Goal: Register for event/course

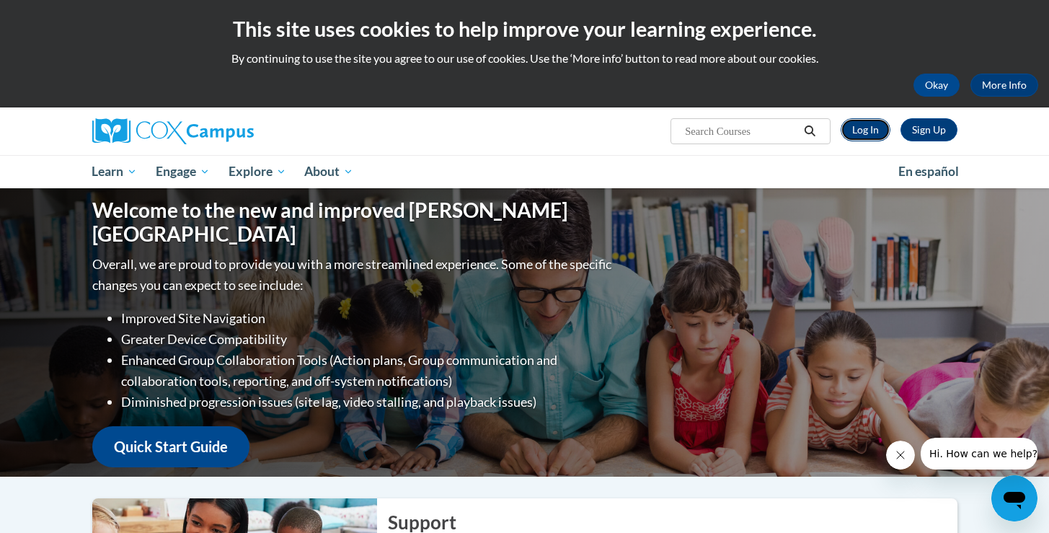
click at [873, 134] on link "Log In" at bounding box center [865, 129] width 50 height 23
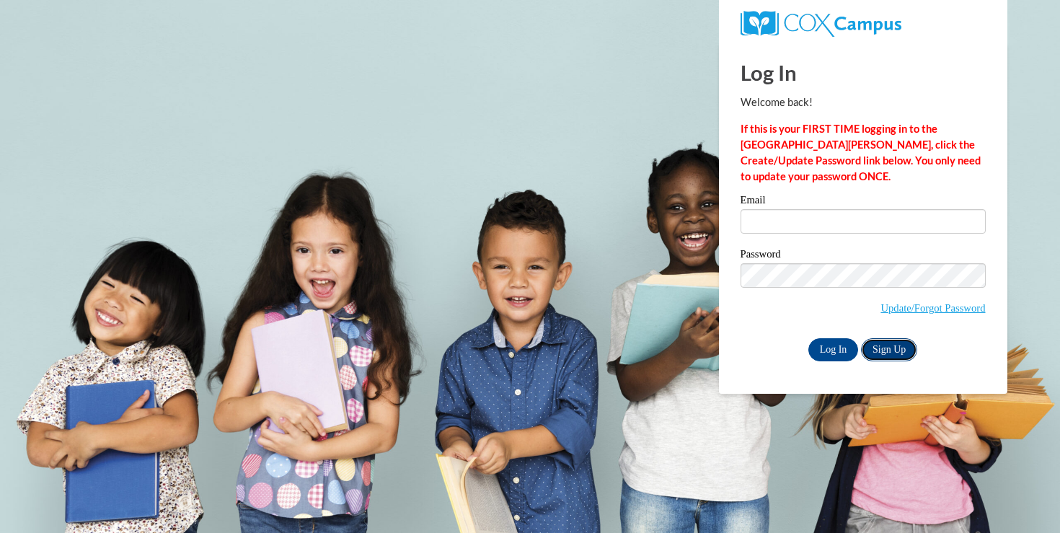
click at [897, 346] on link "Sign Up" at bounding box center [889, 349] width 56 height 23
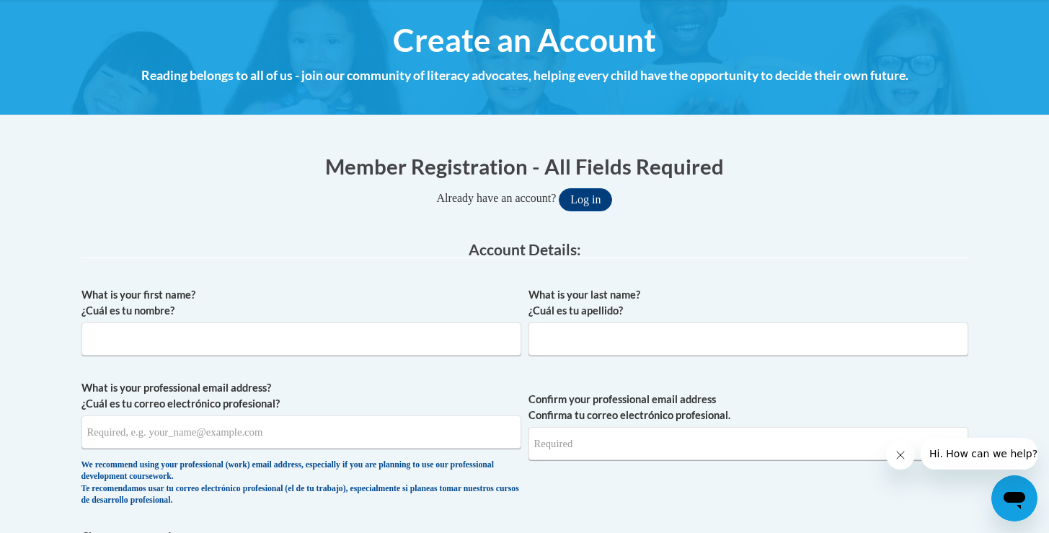
scroll to position [191, 0]
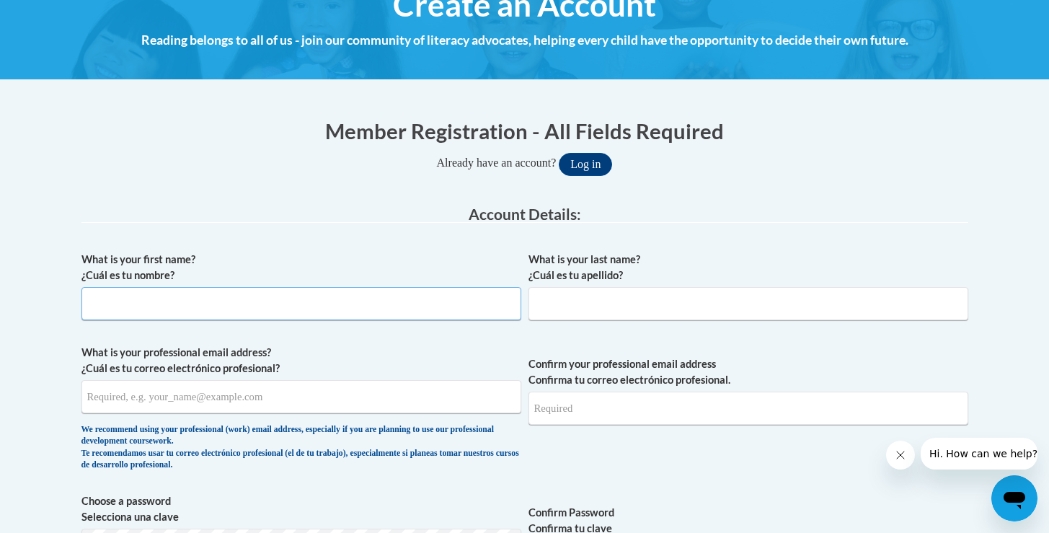
click at [250, 306] on input "What is your first name? ¿Cuál es tu nombre?" at bounding box center [301, 303] width 440 height 33
type input "Nicole"
type input "Kutsmeda"
type input "nkutsmeda@pottsville.k12.pa.us"
click at [582, 406] on input "Confirm your professional email address Confirma tu correo electrónico profesio…" at bounding box center [748, 407] width 440 height 33
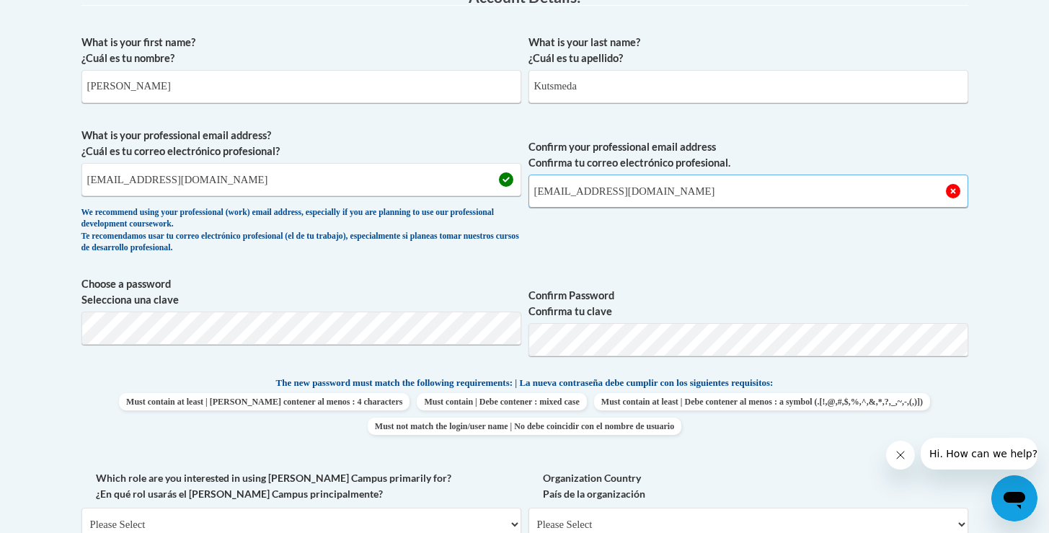
scroll to position [416, 0]
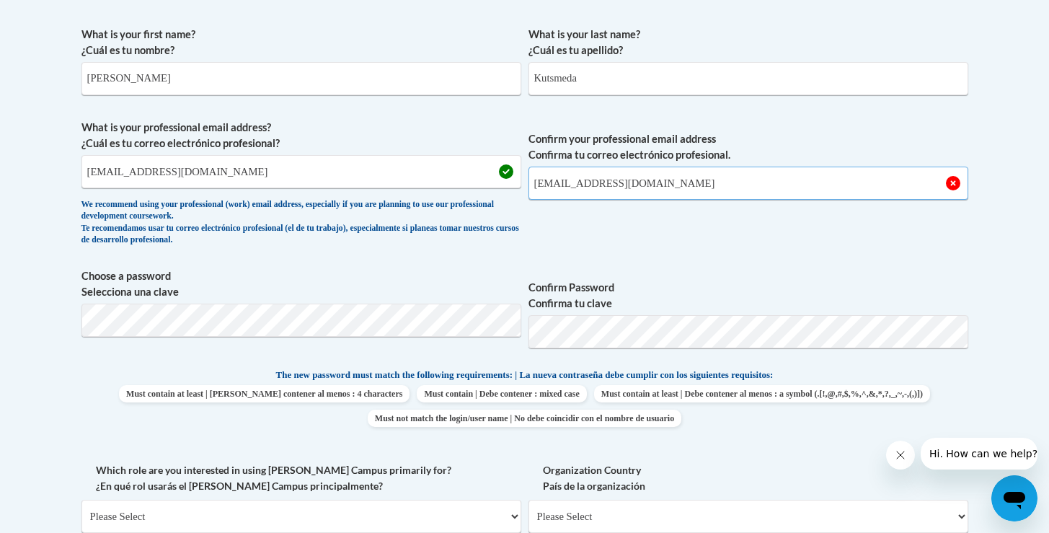
type input "nkutsmeda@pottsville.k12.pa.us"
click at [730, 280] on label "Confirm Password Confirma tu clave" at bounding box center [748, 296] width 440 height 32
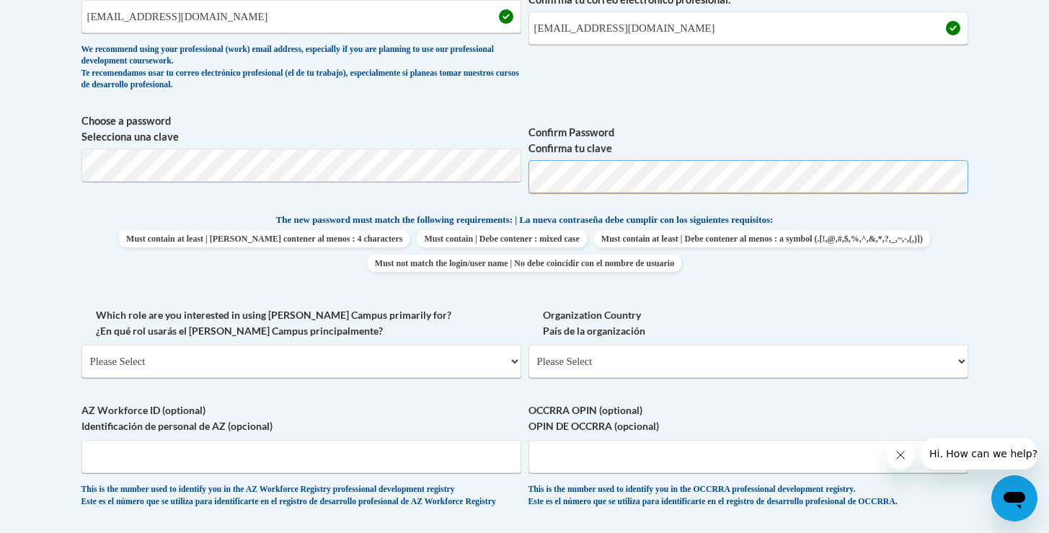
scroll to position [572, 0]
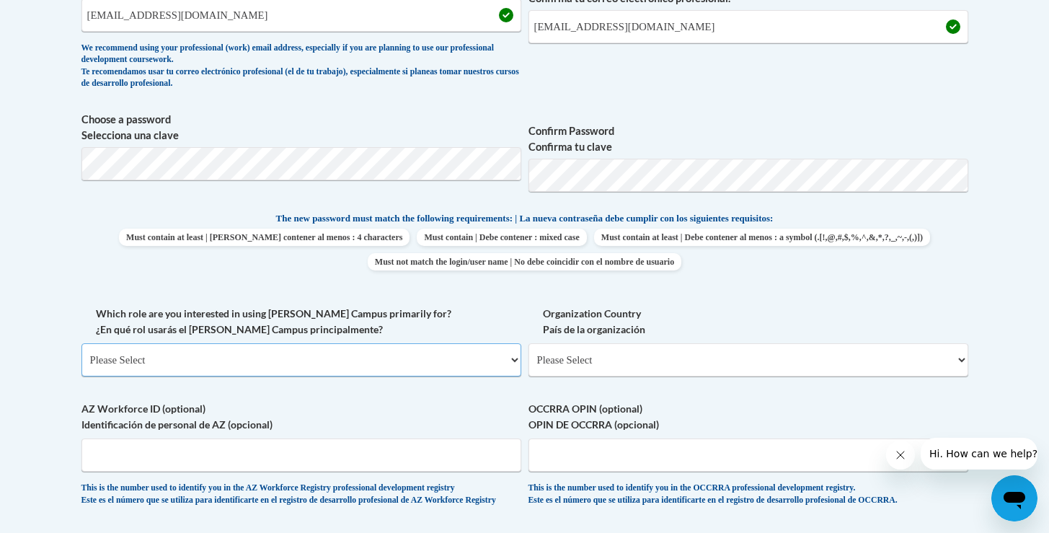
click at [306, 361] on select "Please Select College/University | Colegio/Universidad Community/Nonprofit Part…" at bounding box center [301, 359] width 440 height 33
select select "fbf2d438-af2f-41f8-98f1-81c410e29de3"
click at [81, 343] on select "Please Select College/University | Colegio/Universidad Community/Nonprofit Part…" at bounding box center [301, 359] width 440 height 33
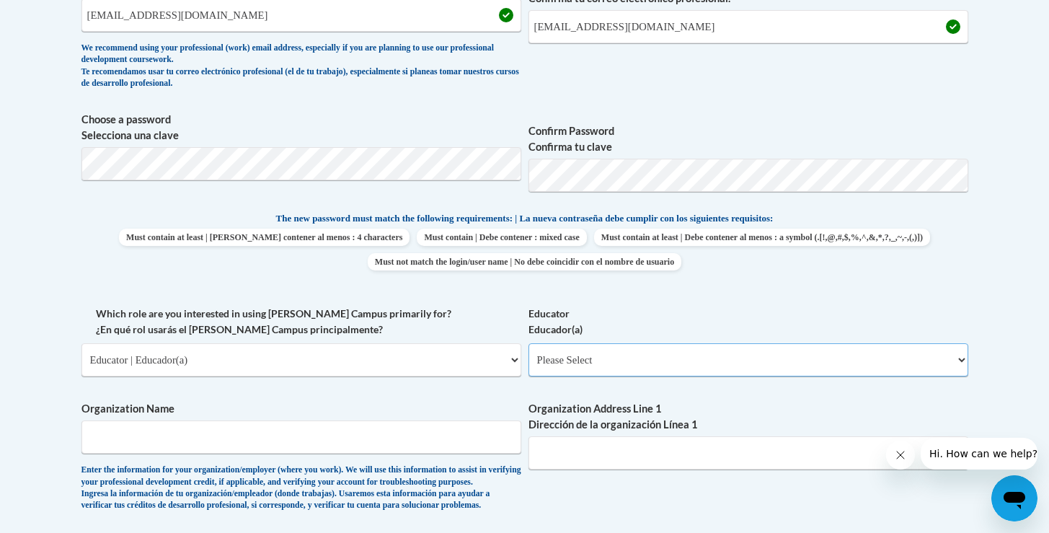
click at [672, 370] on select "Please Select Early Learning/Daycare Teacher/Family Home Care Provider | Maestr…" at bounding box center [748, 359] width 440 height 33
select select "8e40623d-54d0-45cd-9f92-5df65cd3f8cf"
click at [528, 343] on select "Please Select Early Learning/Daycare Teacher/Family Home Care Provider | Maestr…" at bounding box center [748, 359] width 440 height 33
click at [324, 444] on input "Organization Name" at bounding box center [301, 436] width 440 height 33
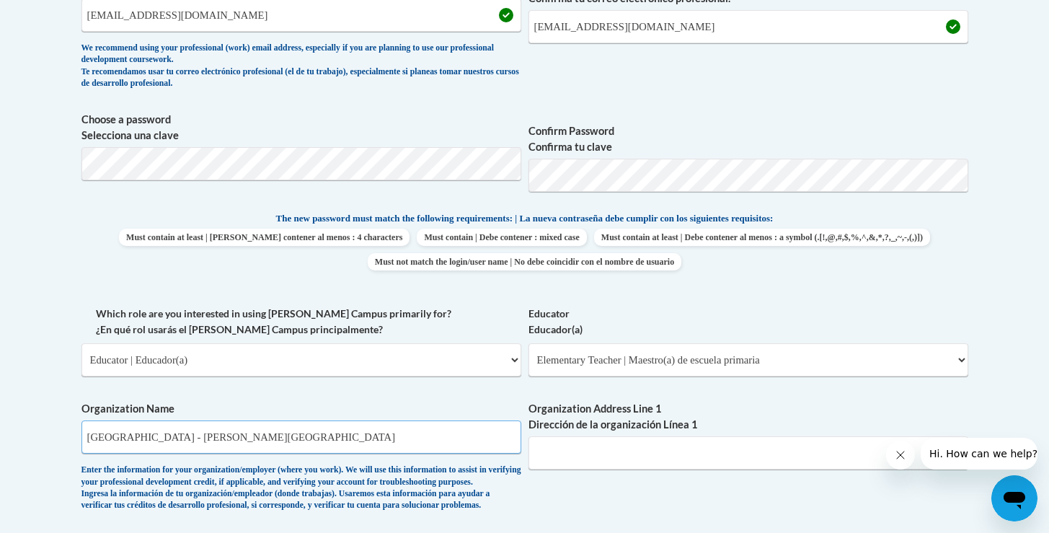
type input "Pottsville Area School District - John S. Clarke Elementary Center"
click at [617, 463] on input "Organization Address Line 1 Dirección de la organización Línea 1" at bounding box center [748, 452] width 440 height 33
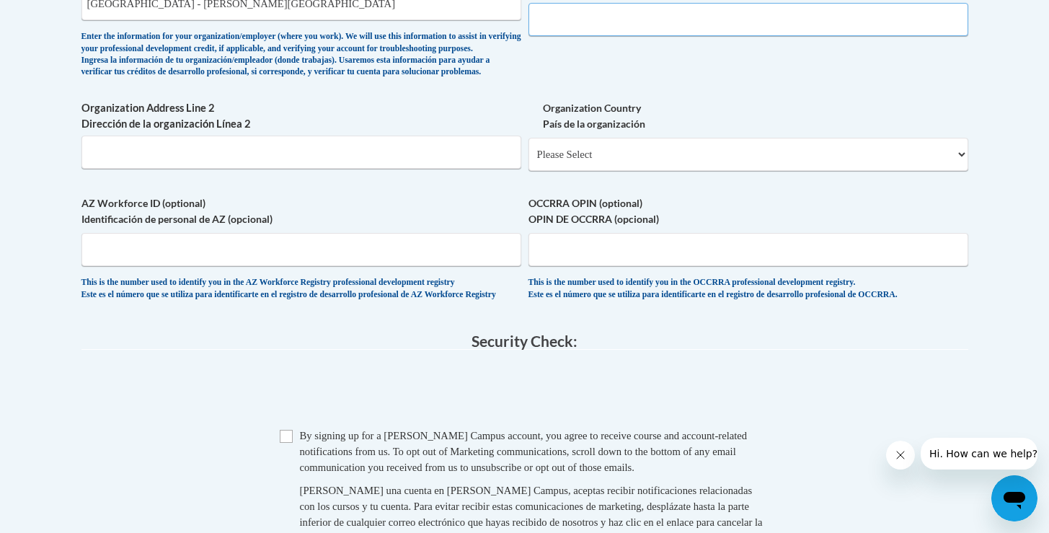
scroll to position [1009, 0]
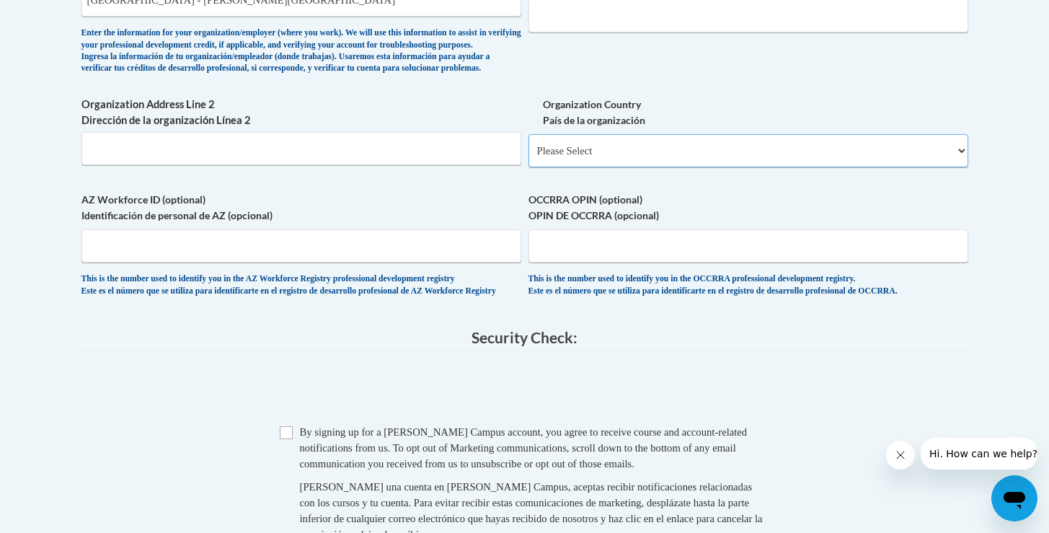
click at [654, 167] on select "Please Select United States | Estados Unidos Outside of the United States | Fue…" at bounding box center [748, 150] width 440 height 33
select select "ad49bcad-a171-4b2e-b99c-48b446064914"
click at [528, 157] on select "Please Select United States | Estados Unidos Outside of the United States | Fue…" at bounding box center [748, 150] width 440 height 33
select select
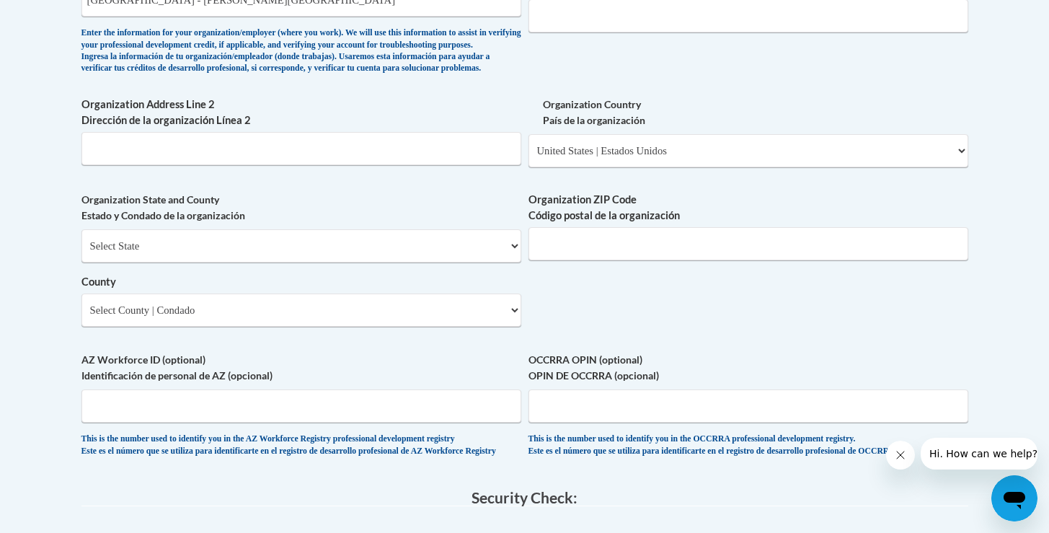
click at [437, 287] on div "Select State Alabama Alaska Arizona Arkansas California Colorado Connecticut De…" at bounding box center [301, 277] width 440 height 97
click at [427, 262] on select "Select State Alabama Alaska Arizona Arkansas California Colorado Connecticut De…" at bounding box center [301, 245] width 440 height 33
select select "Pennsylvania"
click at [81, 253] on select "Select State Alabama Alaska Arizona Arkansas California Colorado Connecticut De…" at bounding box center [301, 245] width 440 height 33
click at [654, 260] on input "Organization ZIP Code Código postal de la organización" at bounding box center [748, 243] width 440 height 33
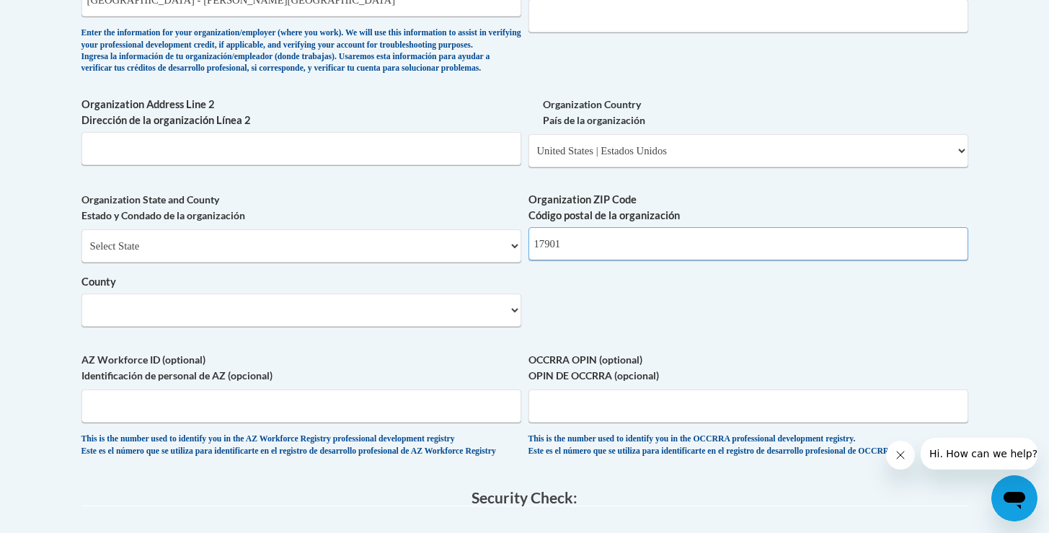
type input "17901"
click at [407, 327] on select "Select County Adams Allegheny Armstrong Beaver Bedford Berks Blair Bradford Buc…" at bounding box center [301, 309] width 440 height 33
select select "Schuylkill"
click at [81, 317] on select "Select County Adams Allegheny Armstrong Beaver Bedford Berks Blair Bradford Buc…" at bounding box center [301, 309] width 440 height 33
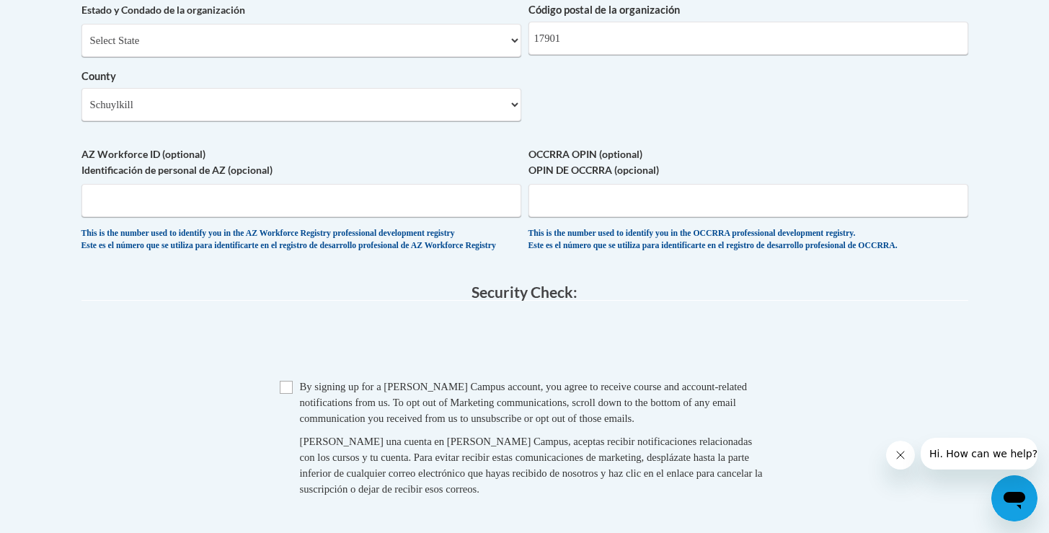
scroll to position [1220, 0]
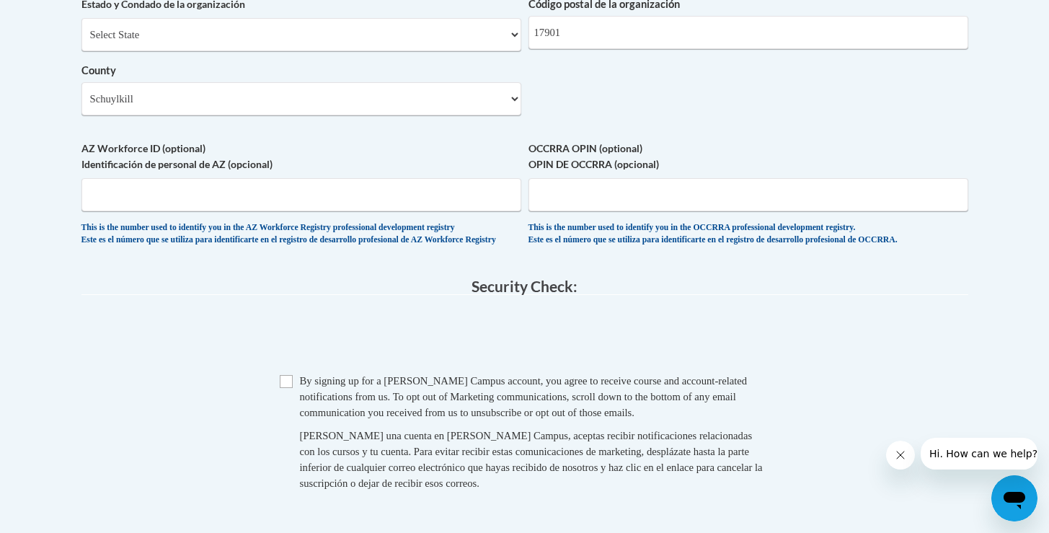
click at [288, 427] on span "Checkbox By signing up for a Cox Campus account, you agree to receive course an…" at bounding box center [525, 439] width 490 height 133
click at [283, 388] on input "Checkbox" at bounding box center [286, 381] width 13 height 13
checkbox input "true"
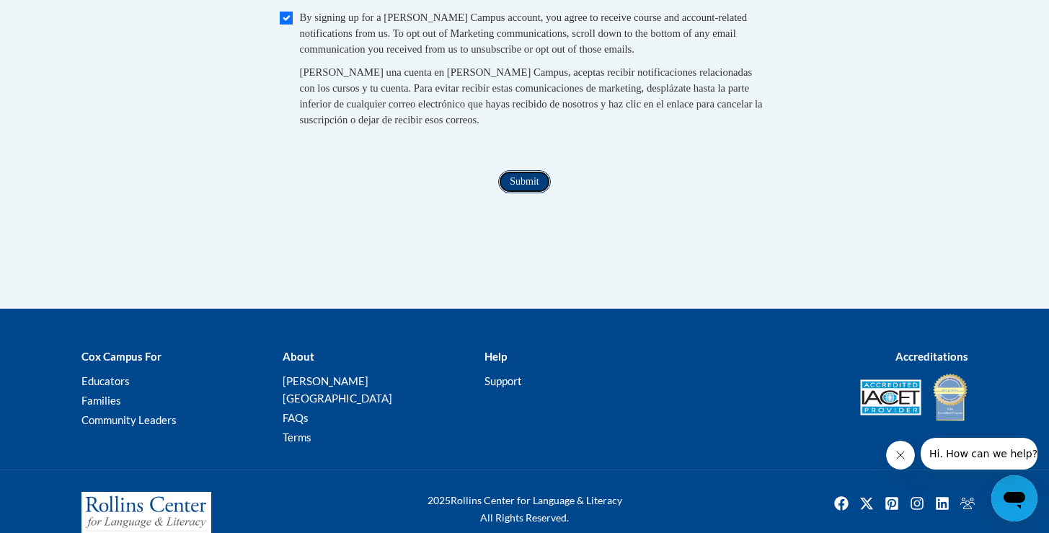
click at [525, 193] on input "Submit" at bounding box center [524, 181] width 52 height 23
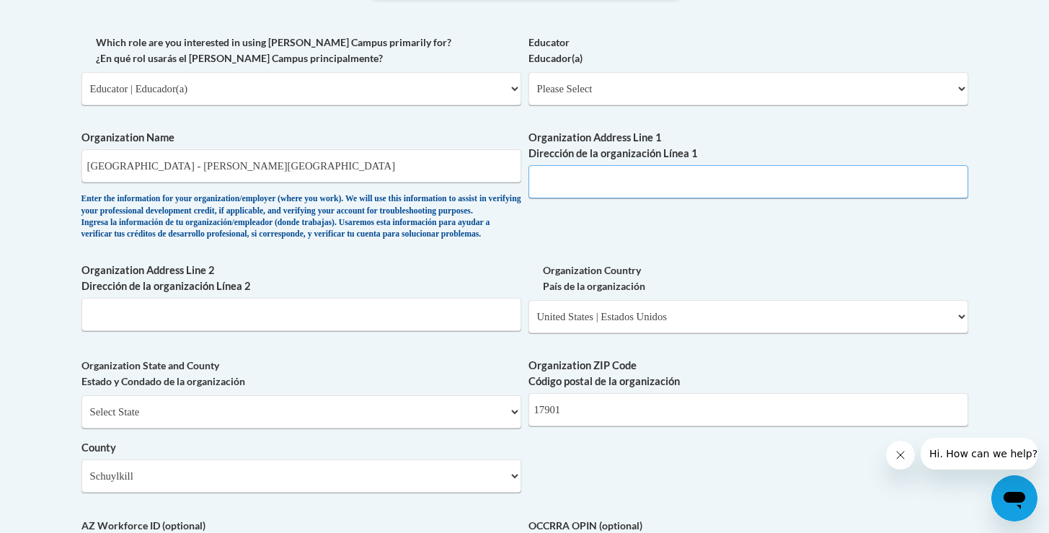
scroll to position [830, 0]
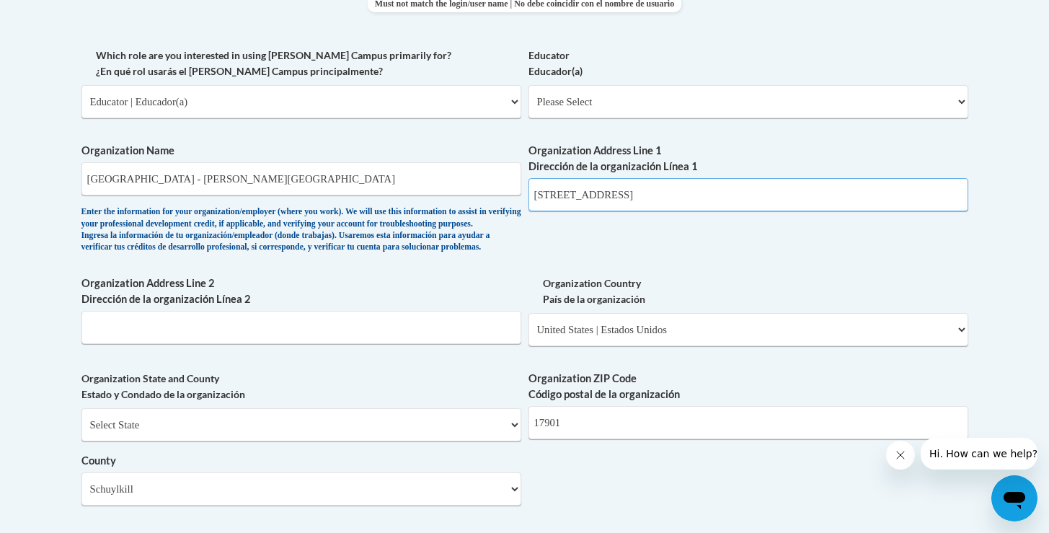
type input "601 North 16th Street"
click at [669, 272] on div "What is your first name? ¿Cuál es tu nombre? Nicole What is your last name? ¿Cu…" at bounding box center [524, 127] width 887 height 1045
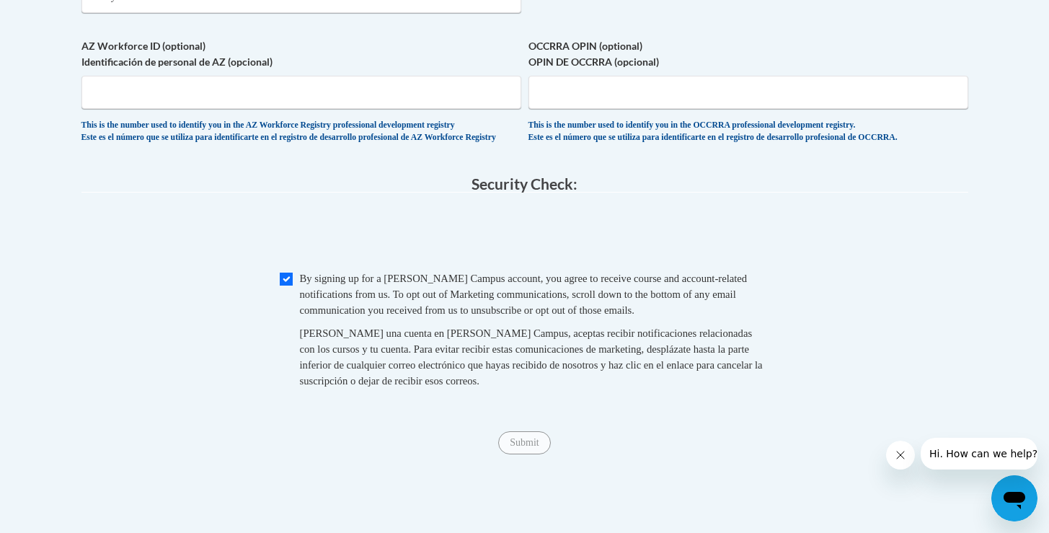
scroll to position [1326, 0]
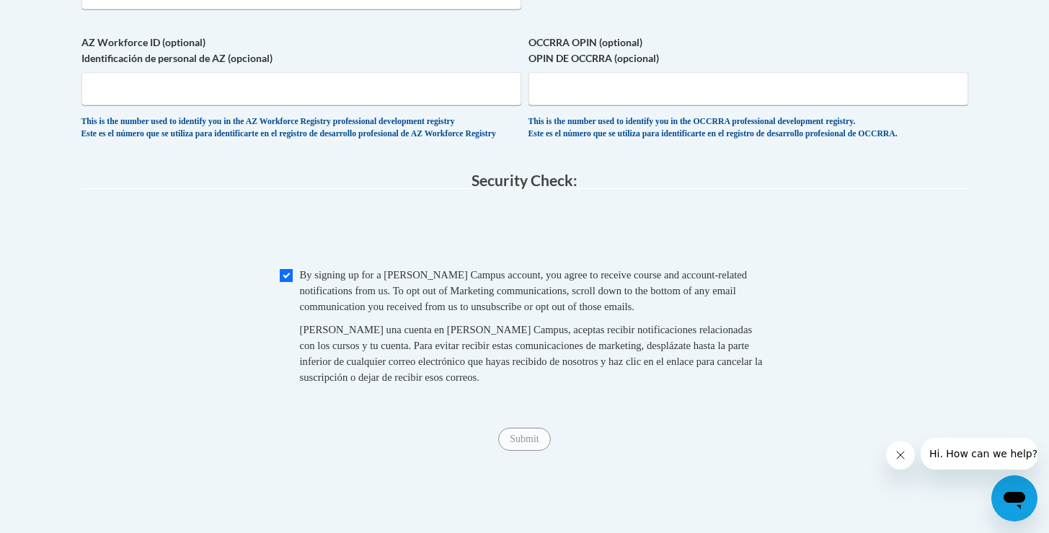
click at [281, 321] on span "Checkbox By signing up for a Cox Campus account, you agree to receive course an…" at bounding box center [525, 333] width 490 height 133
click at [288, 282] on input "Checkbox" at bounding box center [286, 275] width 13 height 13
checkbox input "true"
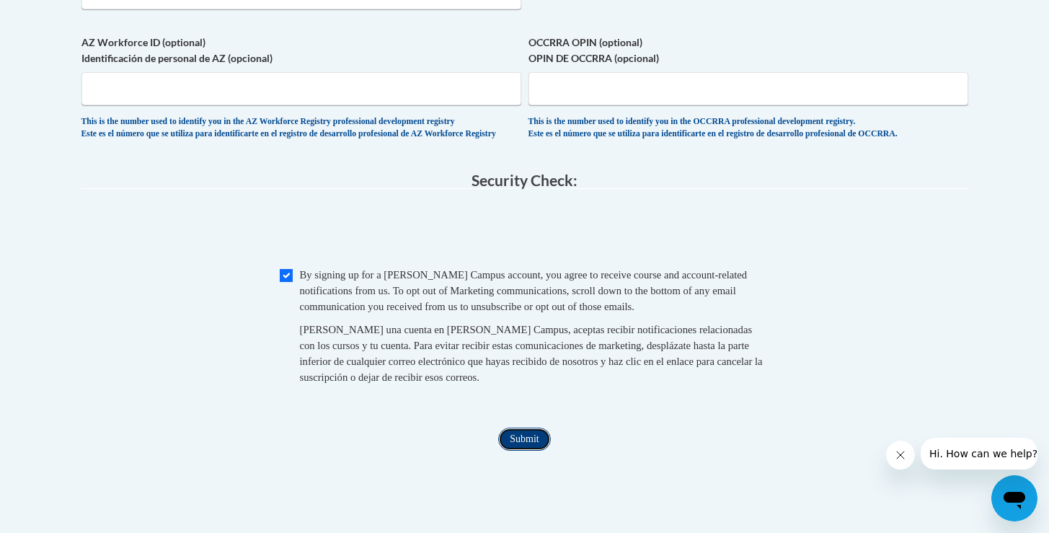
click at [530, 450] on input "Submit" at bounding box center [524, 438] width 52 height 23
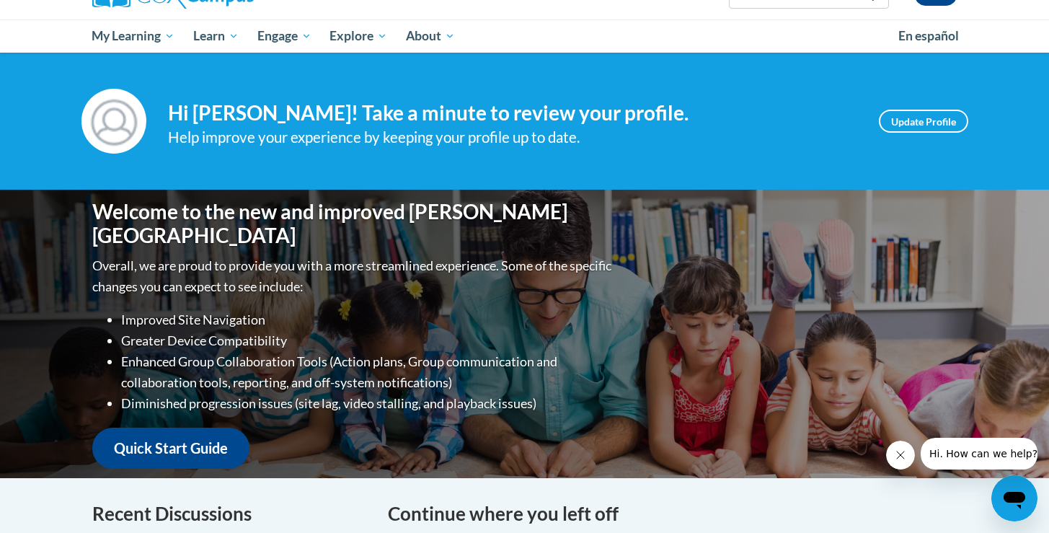
scroll to position [135, 0]
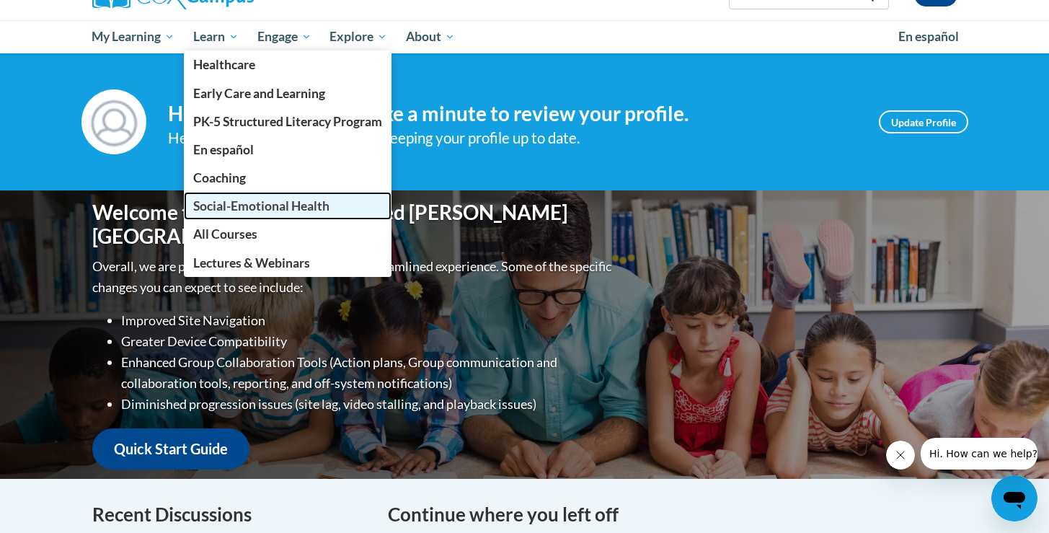
click at [262, 208] on span "Social-Emotional Health" at bounding box center [261, 205] width 136 height 15
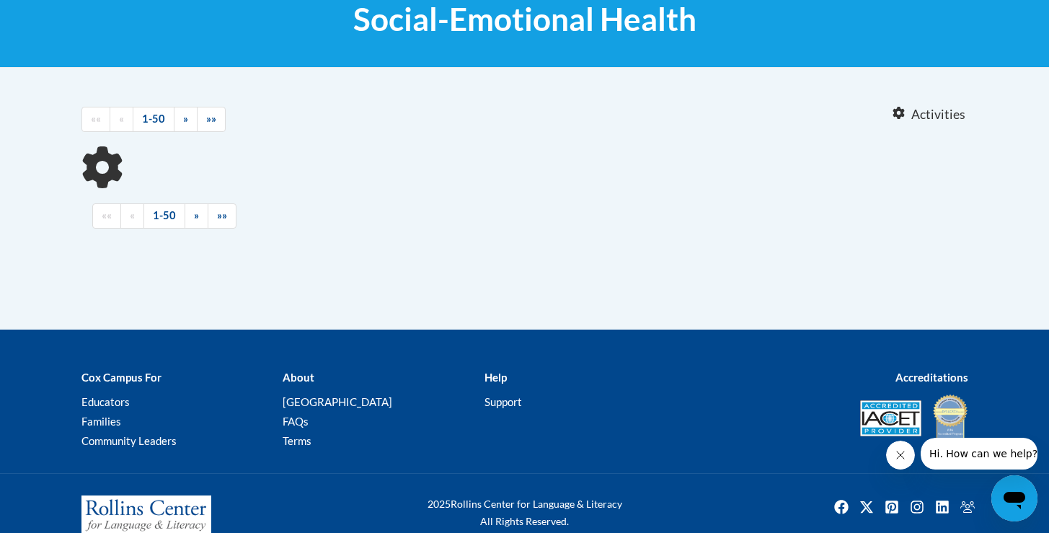
scroll to position [235, 0]
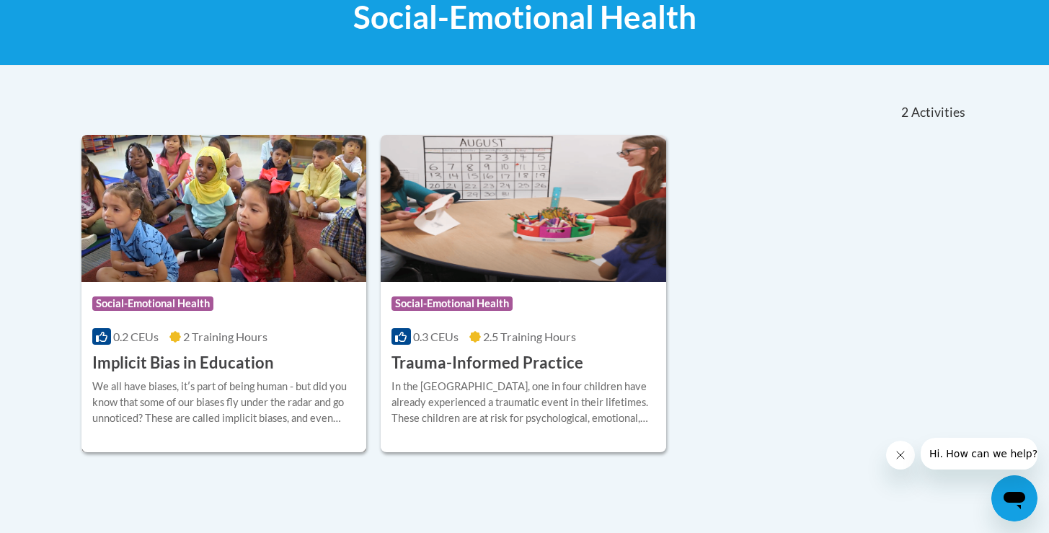
click at [187, 291] on div "Course Category: Social-Emotional Health" at bounding box center [224, 305] width 264 height 32
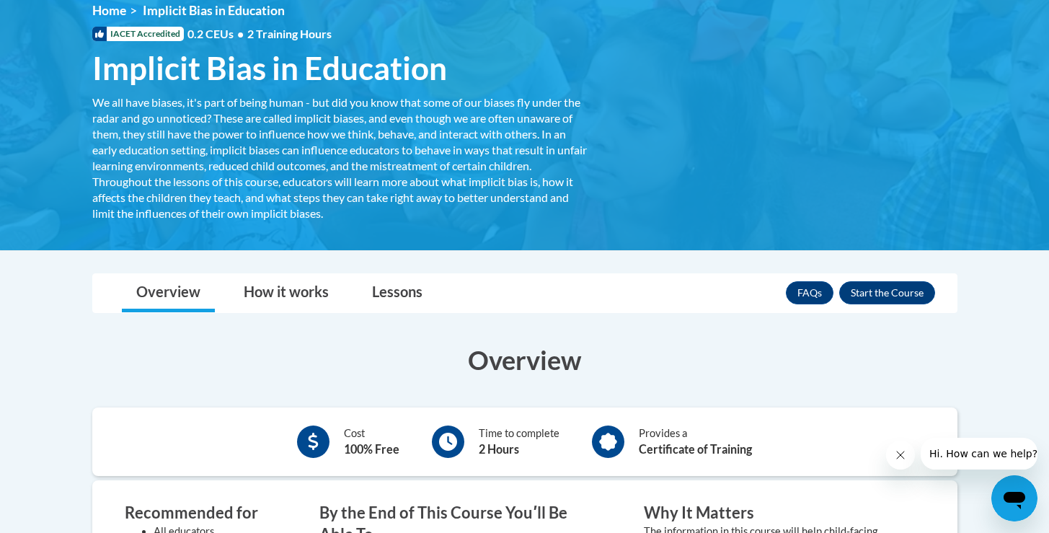
scroll to position [126, 0]
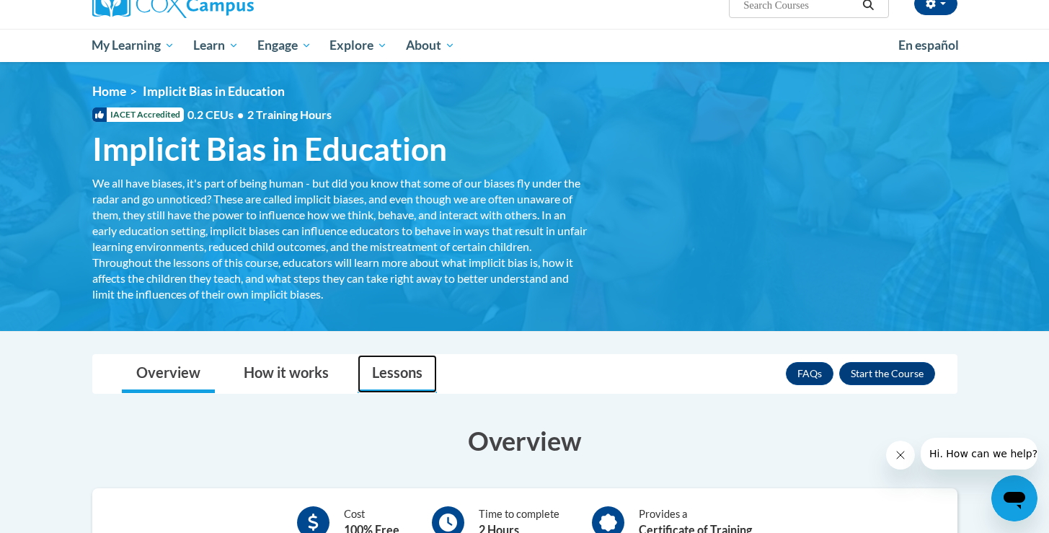
click at [397, 375] on link "Lessons" at bounding box center [397, 374] width 79 height 38
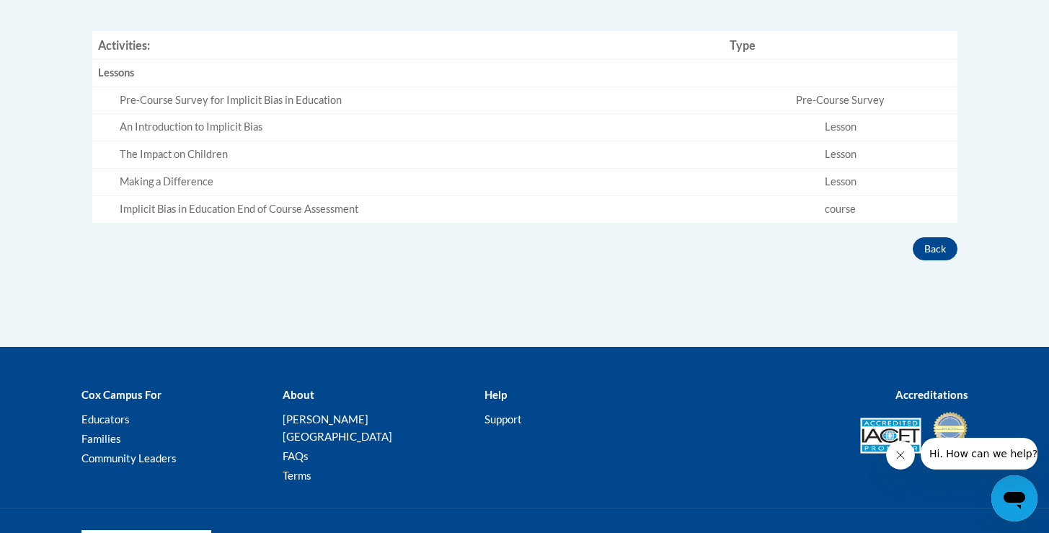
scroll to position [582, 0]
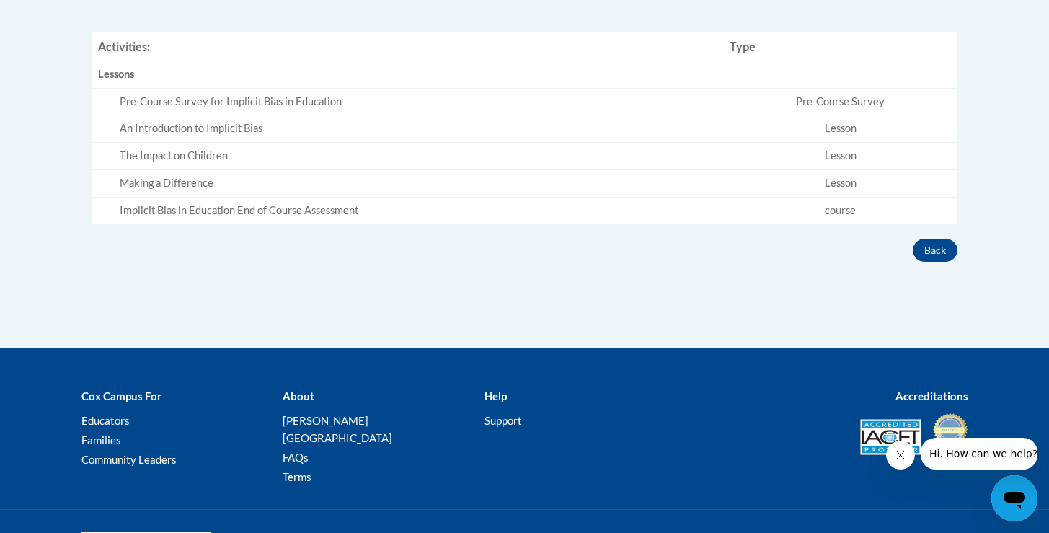
click at [367, 105] on div "Pre-Course Survey for Implicit Bias in Education" at bounding box center [419, 101] width 599 height 15
click at [273, 104] on div "Pre-Course Survey for Implicit Bias in Education" at bounding box center [419, 101] width 599 height 15
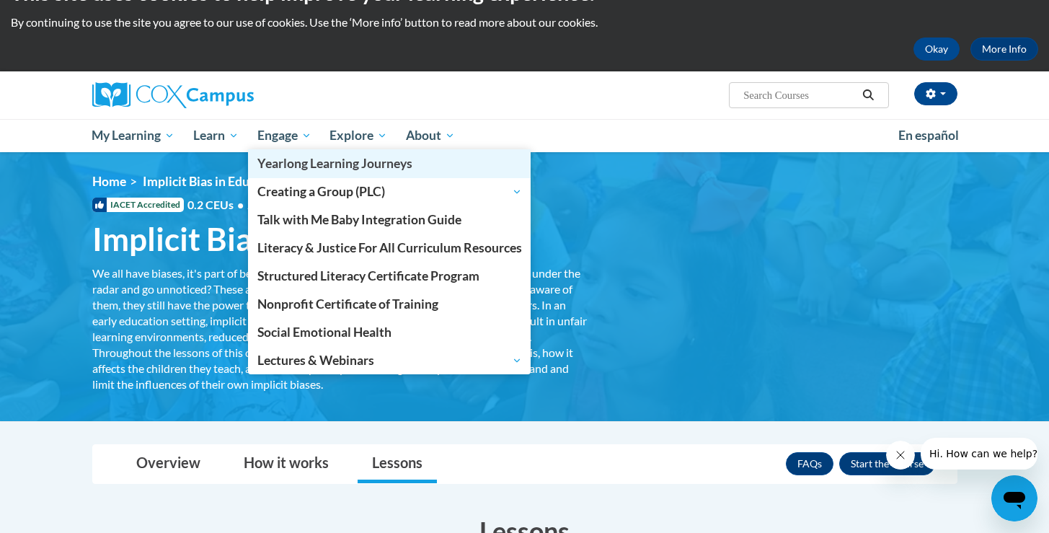
scroll to position [41, 0]
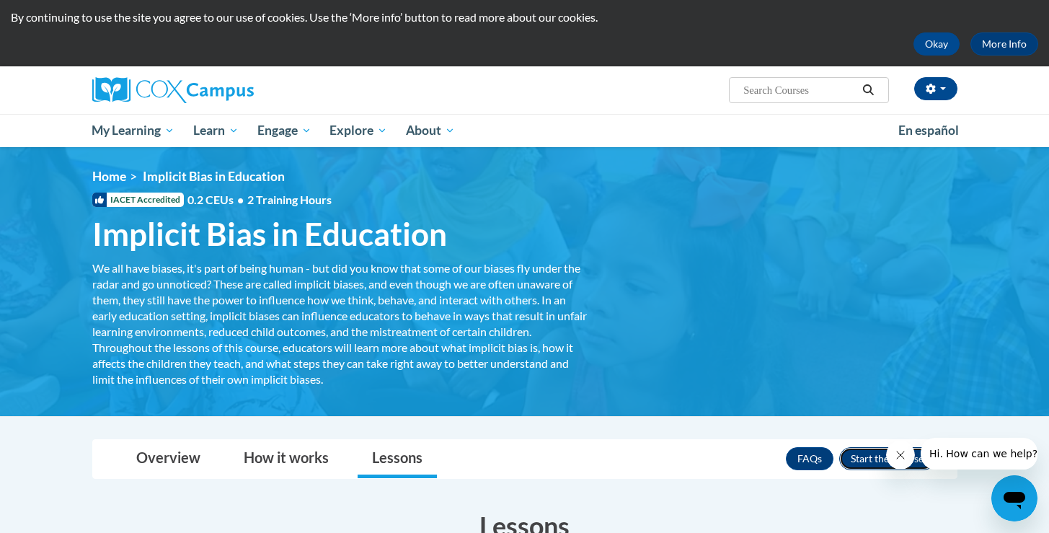
click at [868, 459] on button "Enroll" at bounding box center [887, 458] width 96 height 23
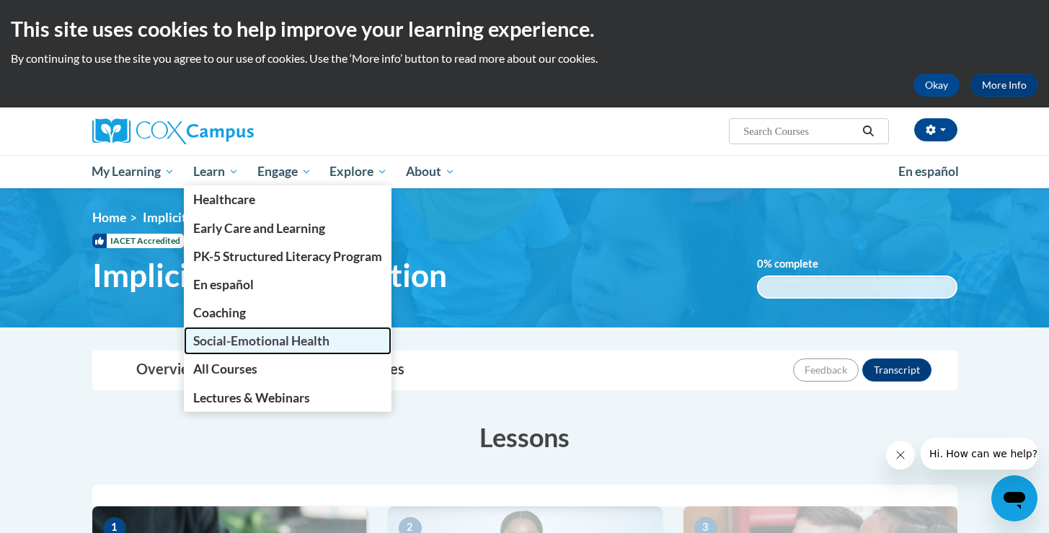
click at [248, 344] on span "Social-Emotional Health" at bounding box center [261, 340] width 136 height 15
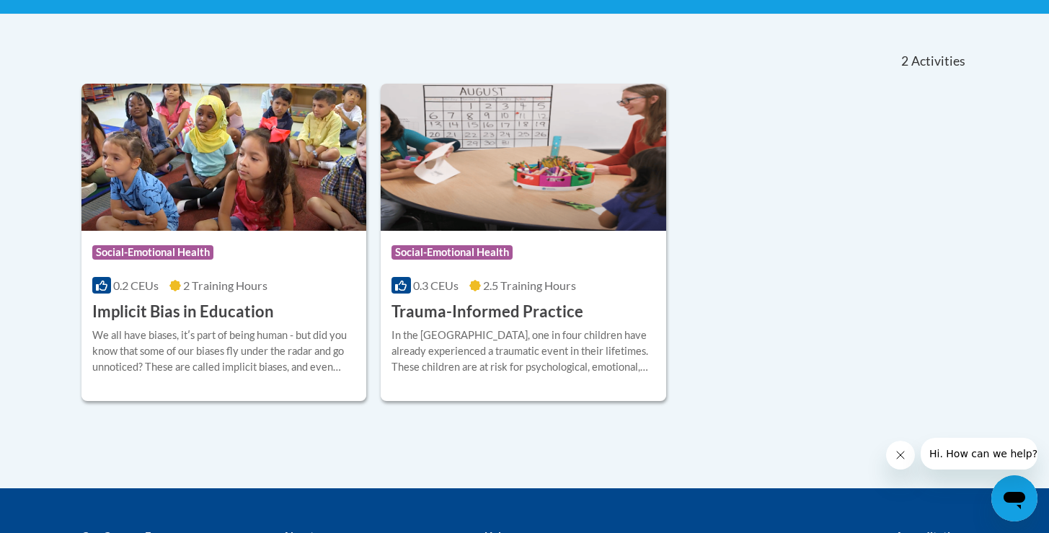
scroll to position [326, 0]
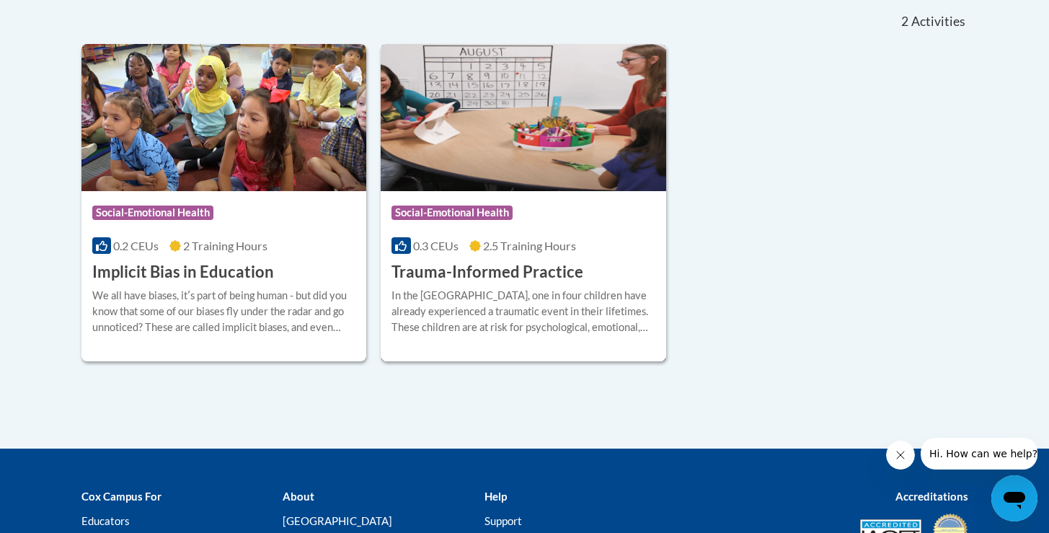
click at [531, 132] on img at bounding box center [523, 117] width 285 height 147
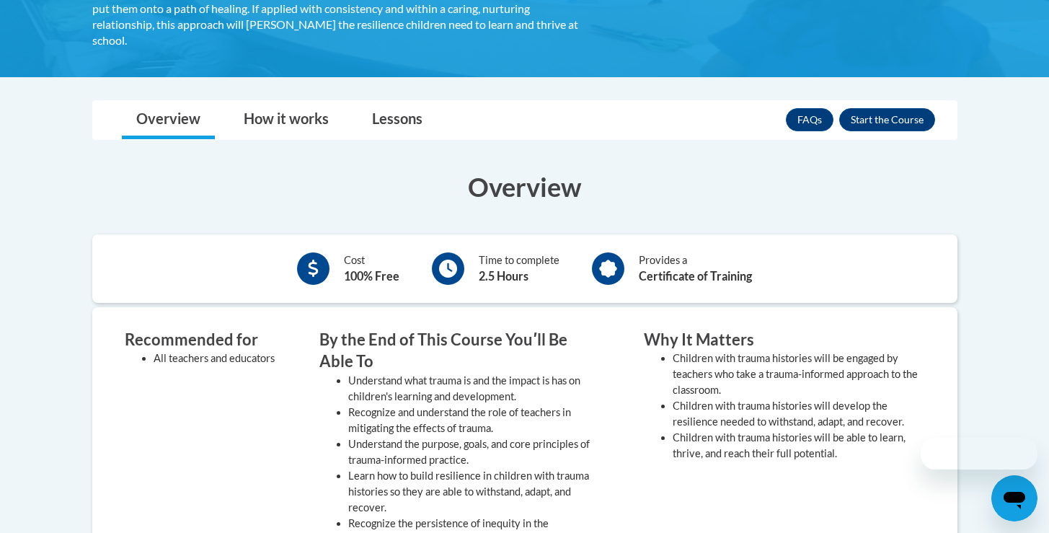
scroll to position [423, 0]
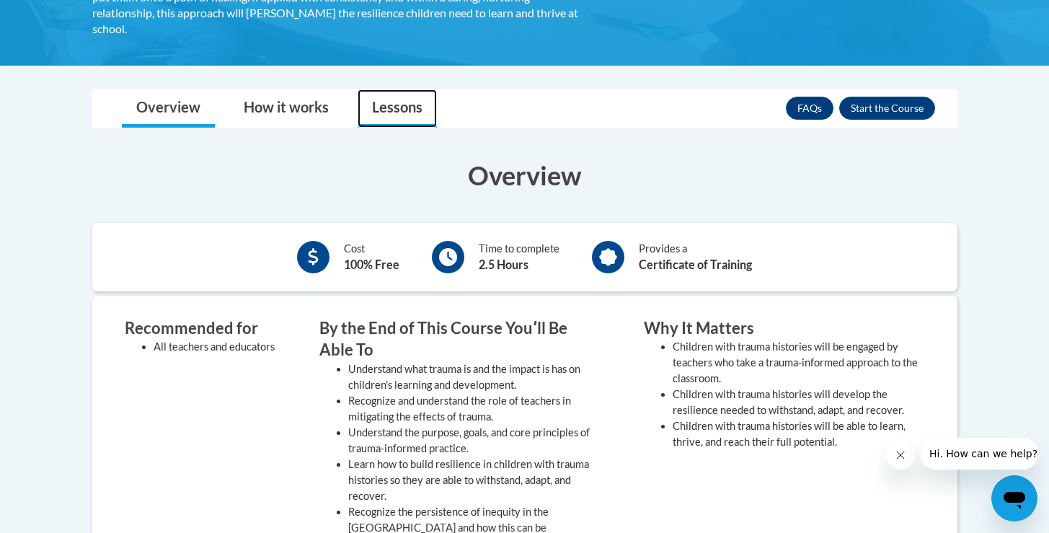
click at [410, 113] on link "Lessons" at bounding box center [397, 108] width 79 height 38
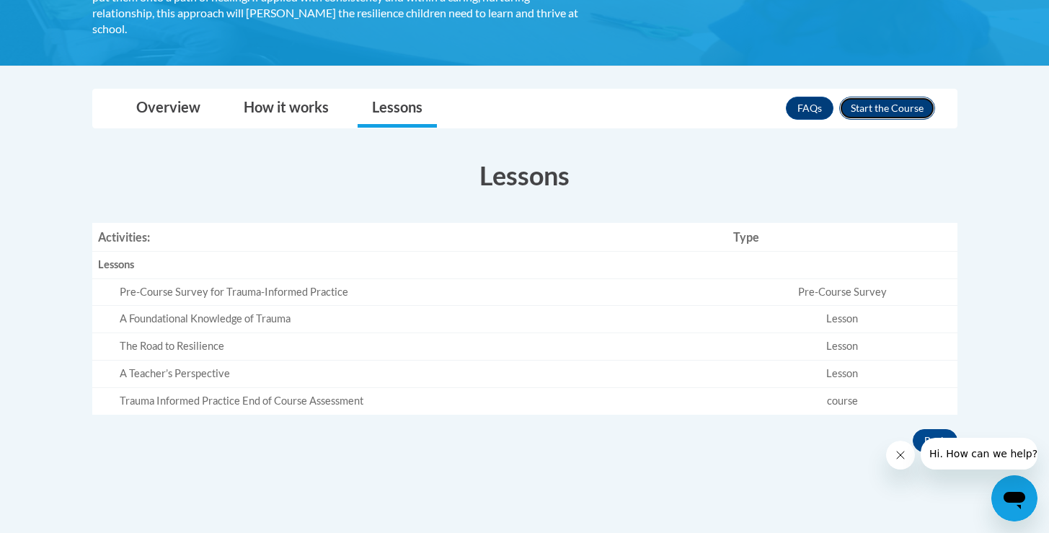
click at [879, 98] on button "Enroll" at bounding box center [887, 108] width 96 height 23
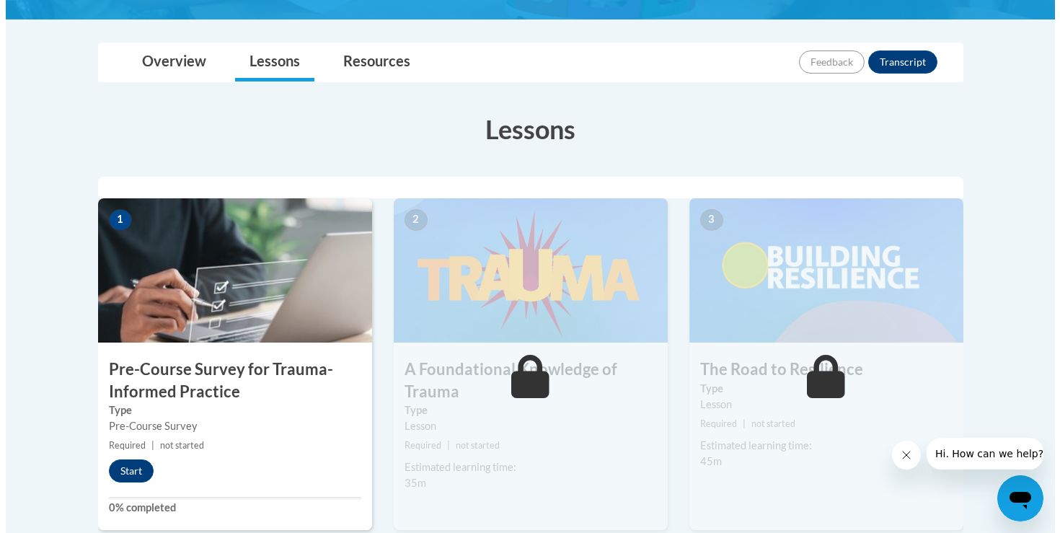
scroll to position [327, 0]
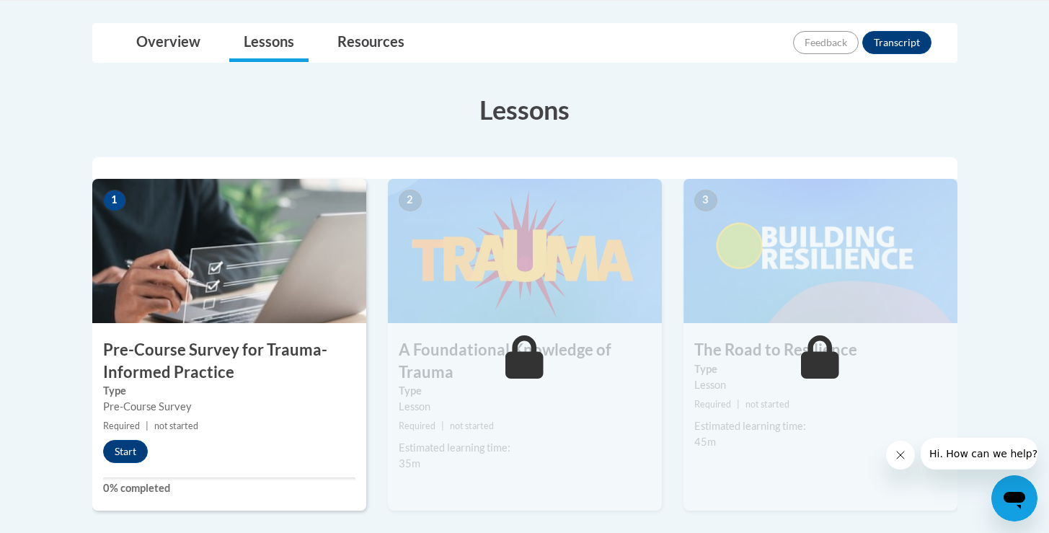
click at [164, 265] on img at bounding box center [229, 251] width 274 height 144
click at [123, 451] on button "Start" at bounding box center [125, 451] width 45 height 23
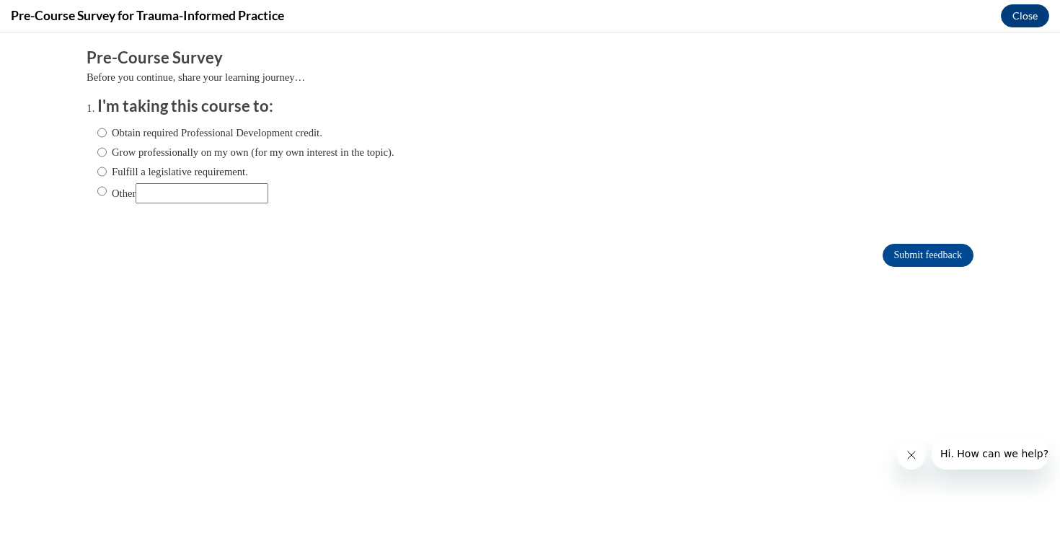
scroll to position [0, 0]
click at [220, 154] on label "Grow professionally on my own (for my own interest in the topic)." at bounding box center [245, 152] width 297 height 16
click at [107, 154] on input "Grow professionally on my own (for my own interest in the topic)." at bounding box center [101, 152] width 9 height 16
radio input "true"
click at [895, 262] on input "Submit feedback" at bounding box center [927, 255] width 91 height 23
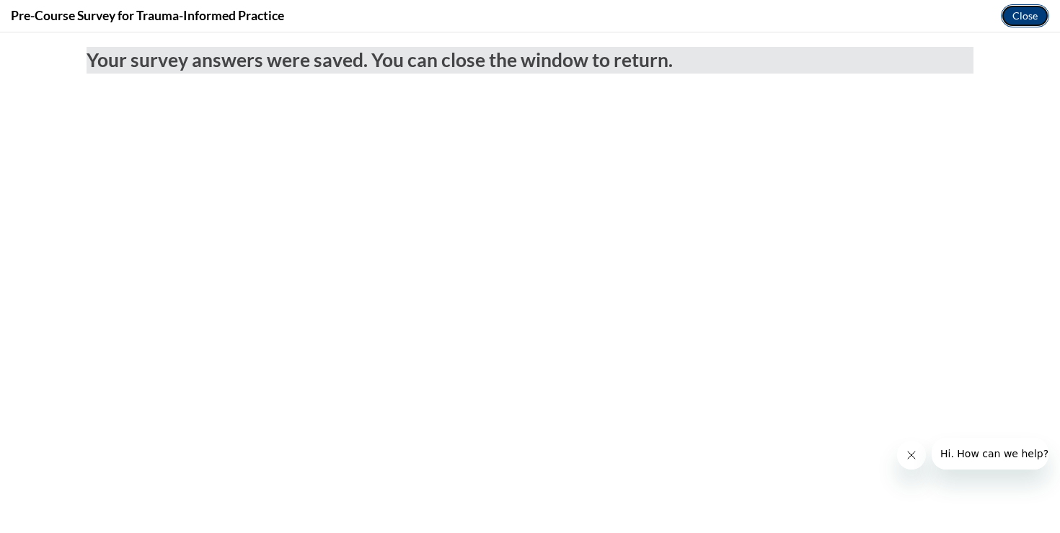
click at [1021, 14] on button "Close" at bounding box center [1024, 15] width 48 height 23
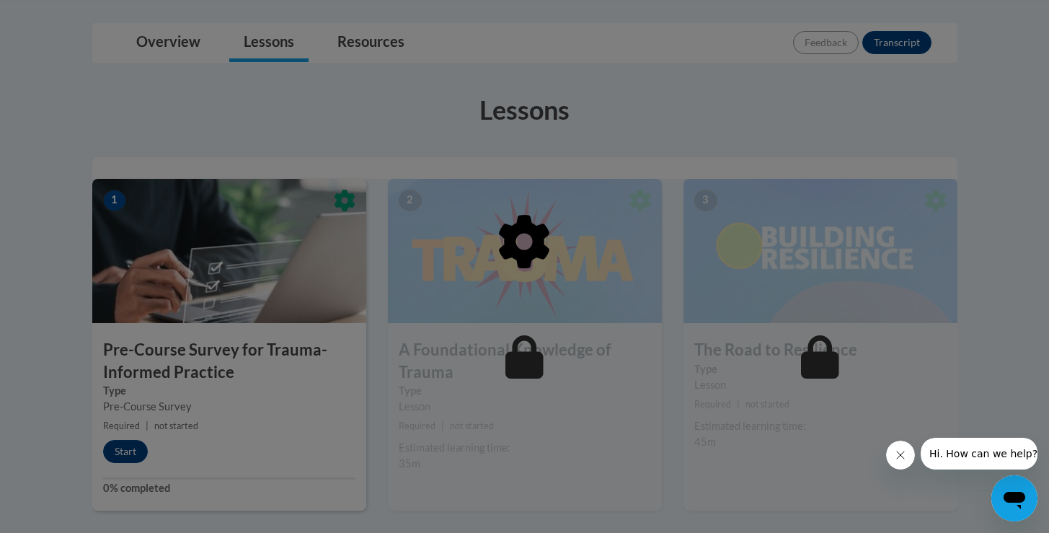
click at [898, 460] on icon "Close message from company" at bounding box center [900, 455] width 12 height 12
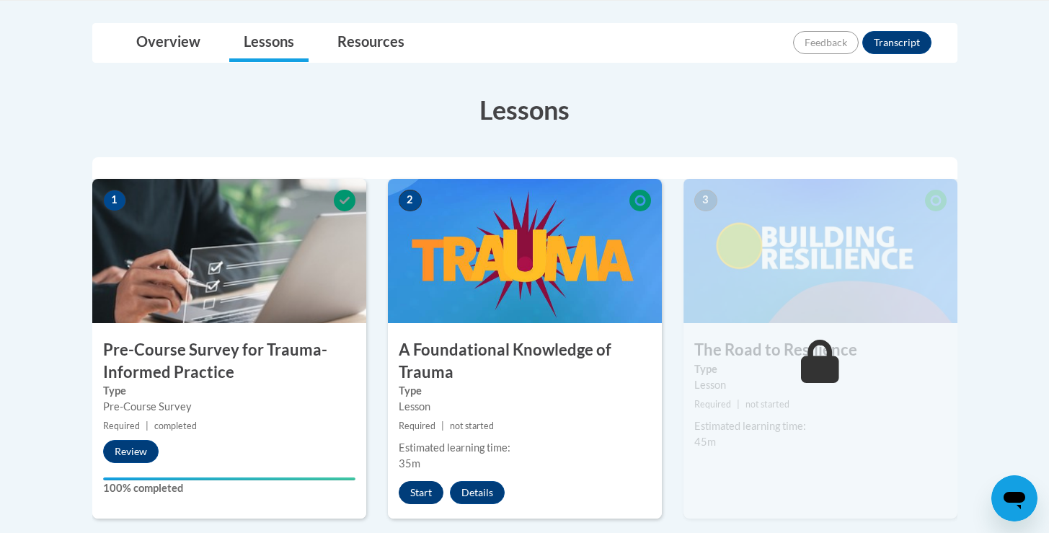
click at [422, 494] on button "Start" at bounding box center [421, 492] width 45 height 23
